Goal: Transaction & Acquisition: Purchase product/service

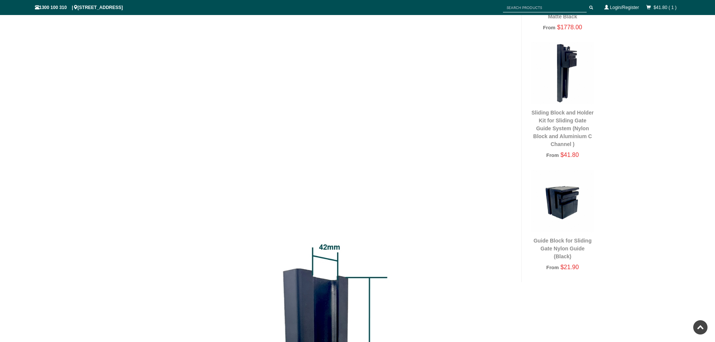
scroll to position [469, 0]
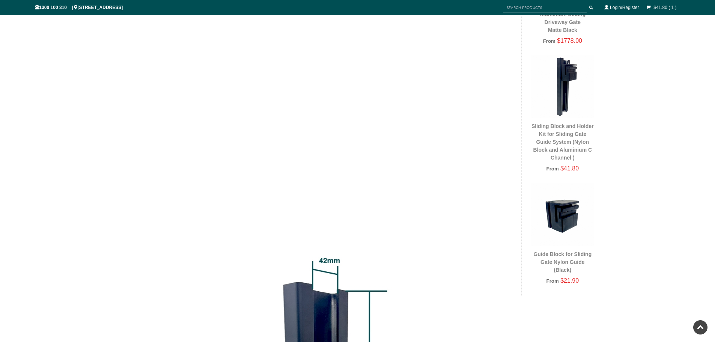
click at [566, 87] on img at bounding box center [562, 86] width 63 height 63
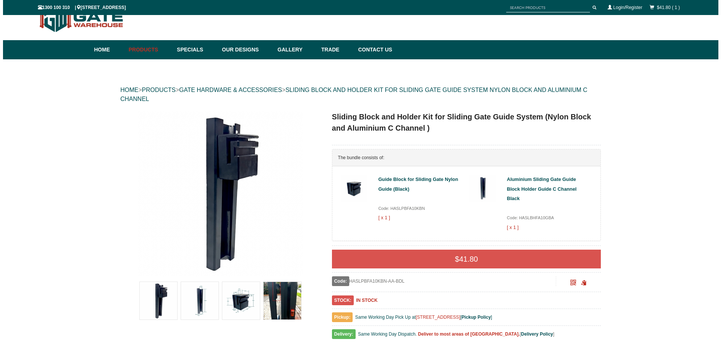
scroll to position [19, 0]
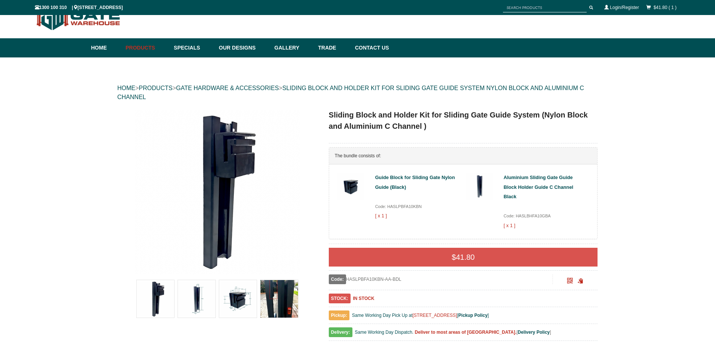
click at [202, 299] on img at bounding box center [197, 299] width 38 height 38
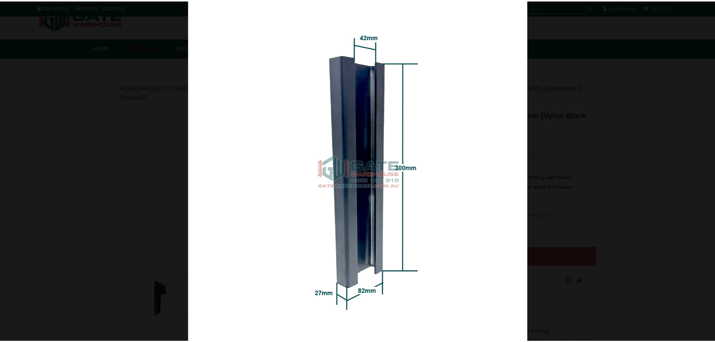
scroll to position [0, 0]
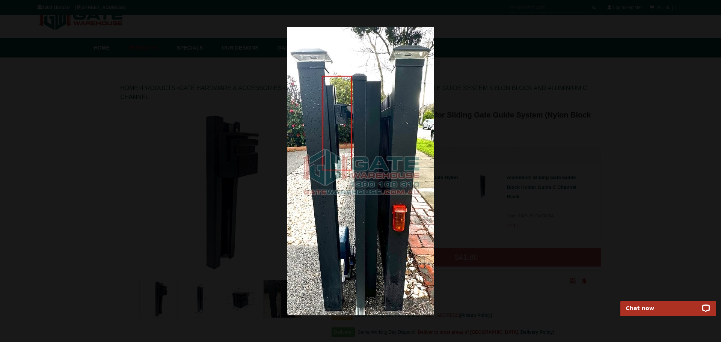
click at [154, 39] on div at bounding box center [360, 171] width 721 height 342
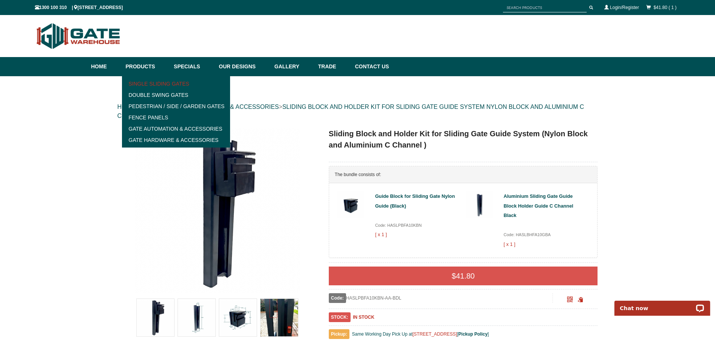
click at [149, 83] on link "Single Sliding Gates" at bounding box center [176, 83] width 104 height 11
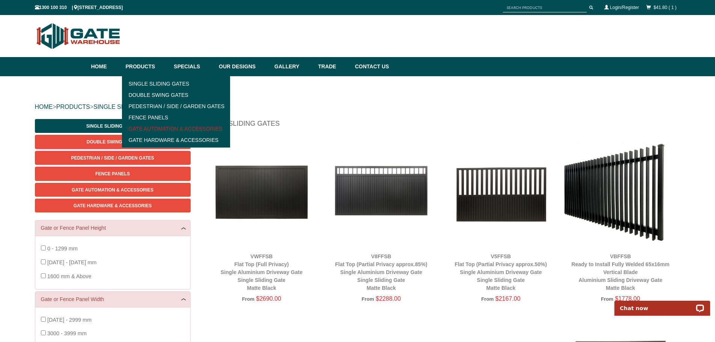
click at [157, 129] on link "Gate Automation & Accessories" at bounding box center [176, 128] width 104 height 11
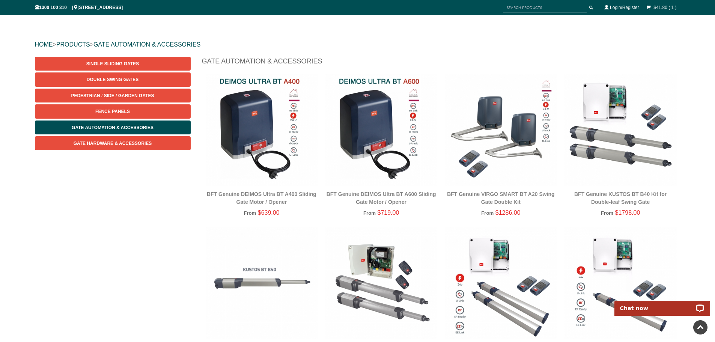
scroll to position [56, 0]
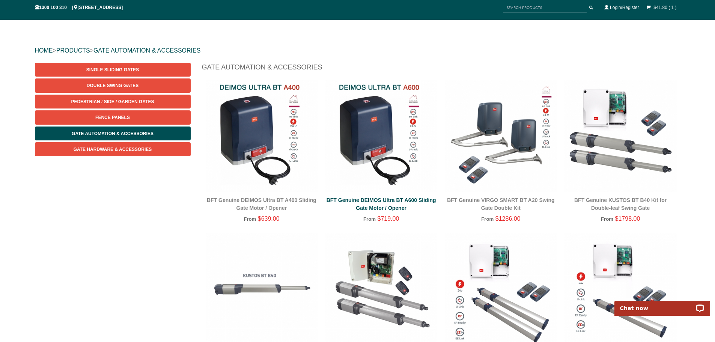
click at [378, 202] on link "BFT Genuine DEIMOS Ultra BT A600 Sliding Gate Motor / Opener" at bounding box center [382, 204] width 110 height 14
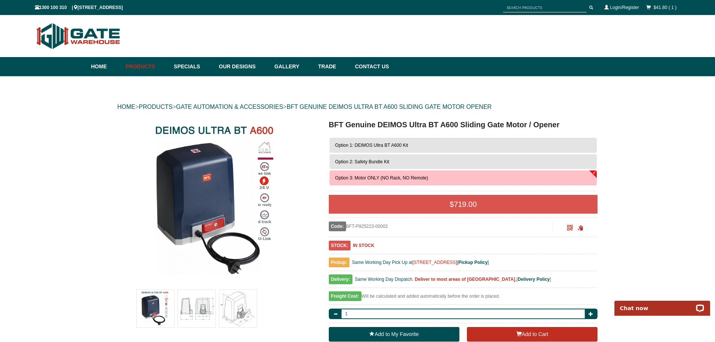
click at [374, 161] on span "Option 2: Safety Bundle Kit" at bounding box center [362, 161] width 54 height 5
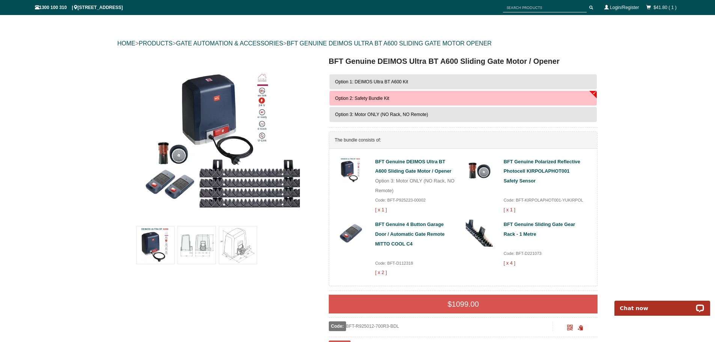
scroll to position [75, 0]
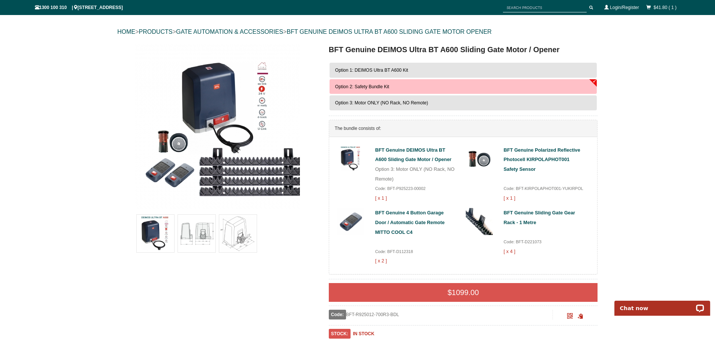
click at [382, 71] on span "Option 1: DEIMOS Ultra BT A600 Kit" at bounding box center [371, 70] width 73 height 5
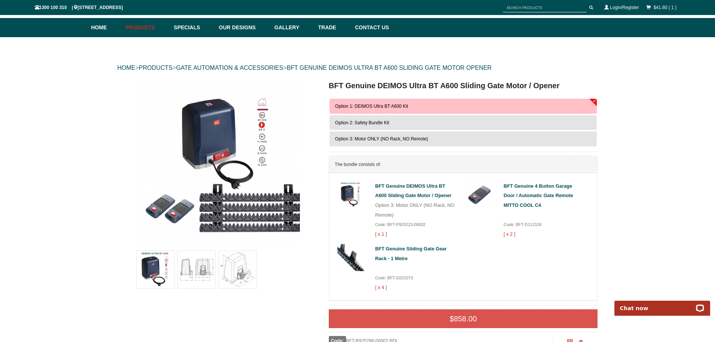
scroll to position [0, 0]
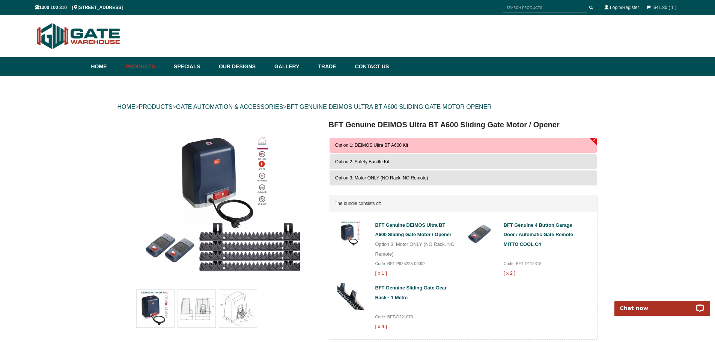
drag, startPoint x: 159, startPoint y: 9, endPoint x: 130, endPoint y: 43, distance: 45.0
click at [86, 10] on div "1300 100 310 | [STREET_ADDRESS] $41.80 ( 1 ) Login/Register" at bounding box center [358, 8] width 646 height 14
copy span "[STREET_ADDRESS]"
